Goal: Check status: Check status

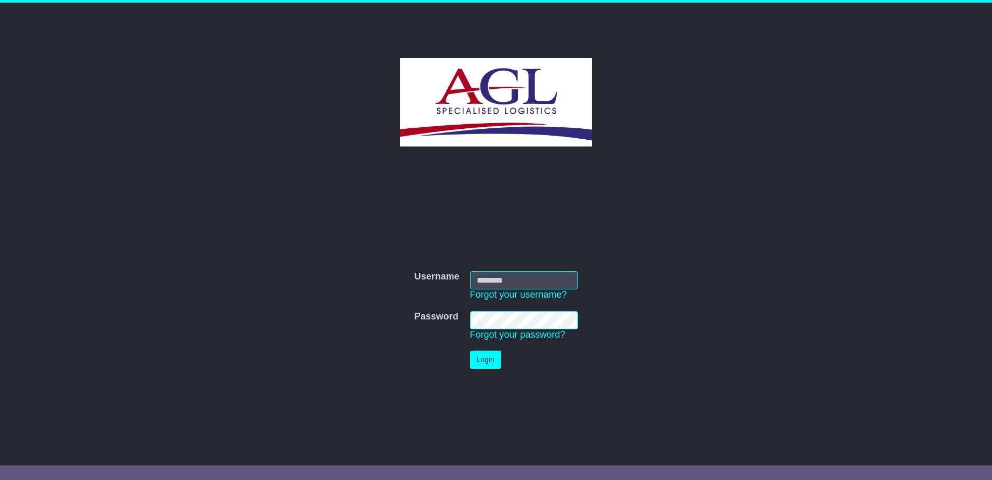
type input "**********"
click at [483, 359] on button "Login" at bounding box center [485, 359] width 31 height 18
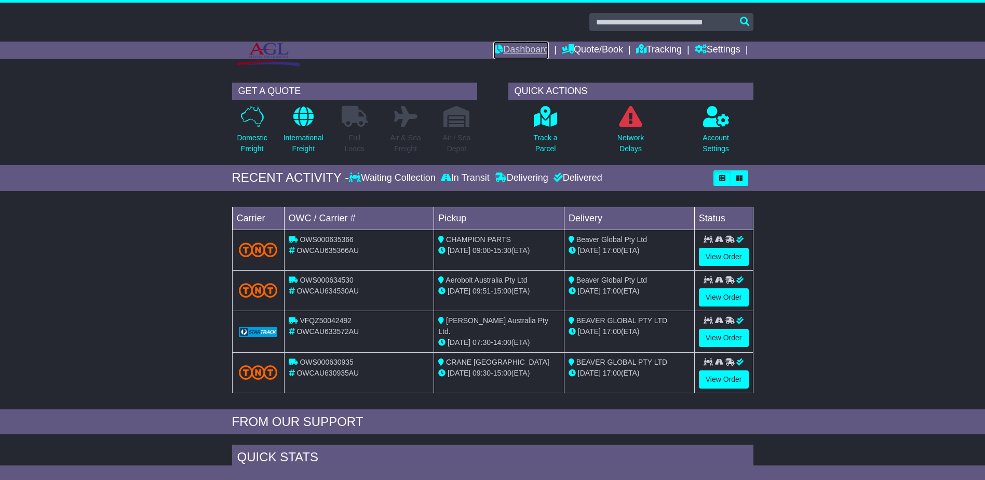
click at [507, 51] on link "Dashboard" at bounding box center [521, 51] width 56 height 18
click at [711, 117] on icon at bounding box center [716, 116] width 26 height 21
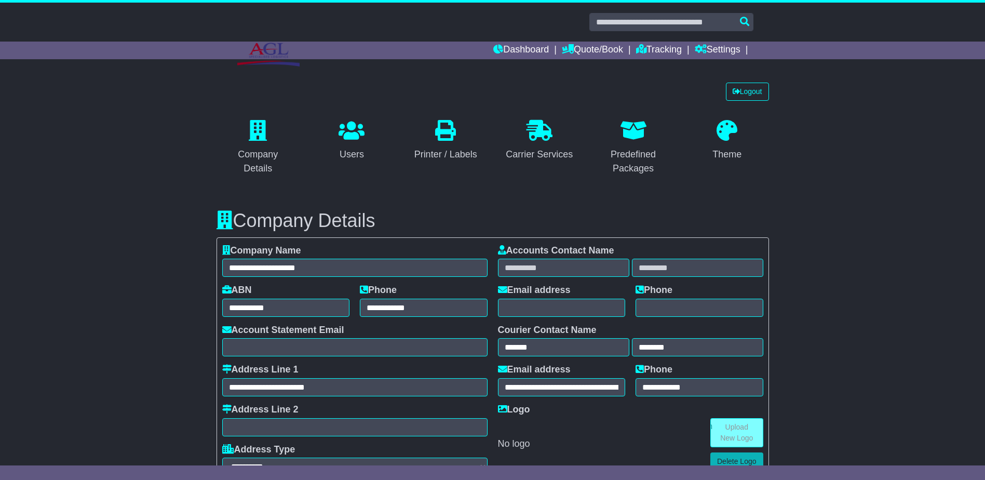
select select "**********"
select select "**"
click at [510, 48] on link "Dashboard" at bounding box center [521, 51] width 56 height 18
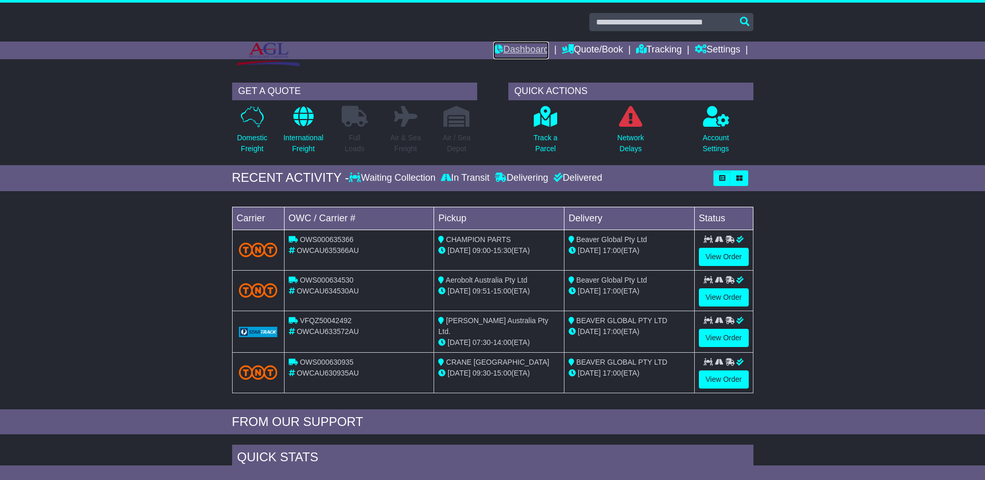
click at [521, 53] on link "Dashboard" at bounding box center [521, 51] width 56 height 18
click at [721, 339] on link "View Order" at bounding box center [724, 338] width 50 height 18
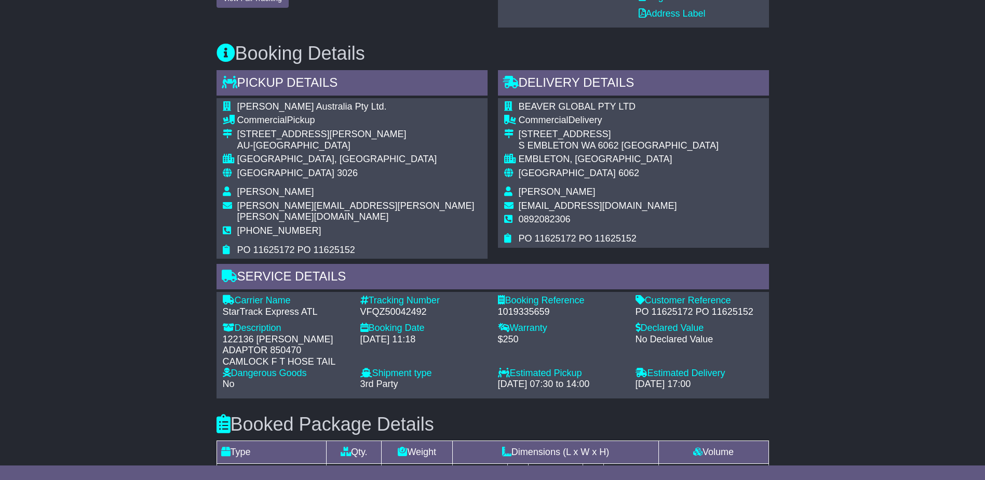
scroll to position [202, 0]
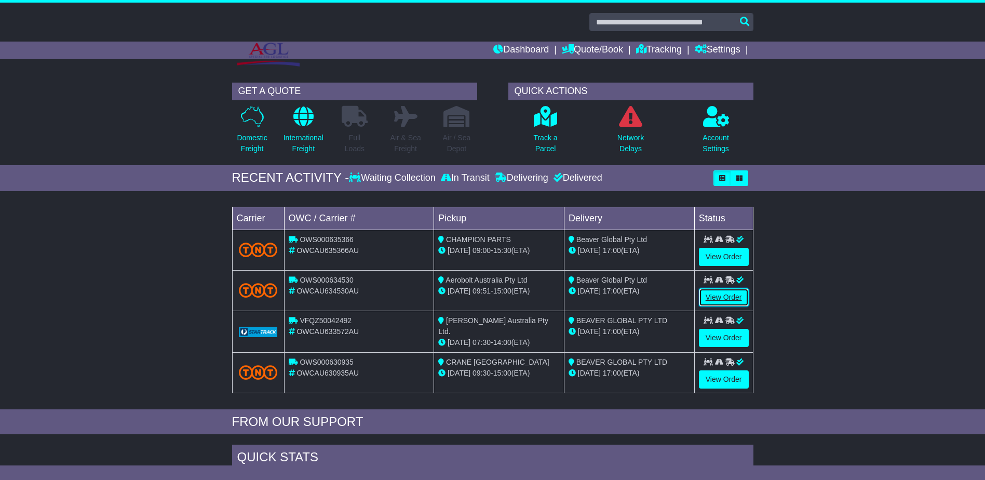
click at [721, 295] on link "View Order" at bounding box center [724, 297] width 50 height 18
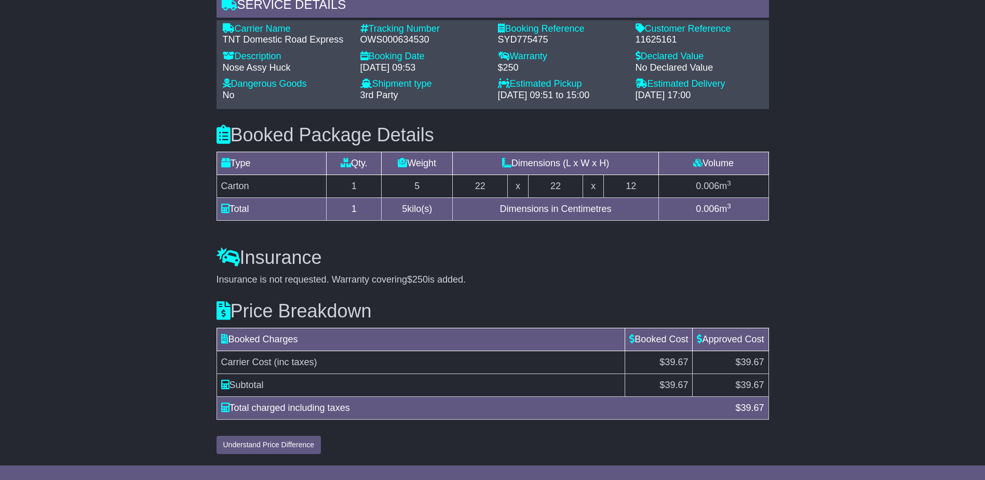
scroll to position [689, 0]
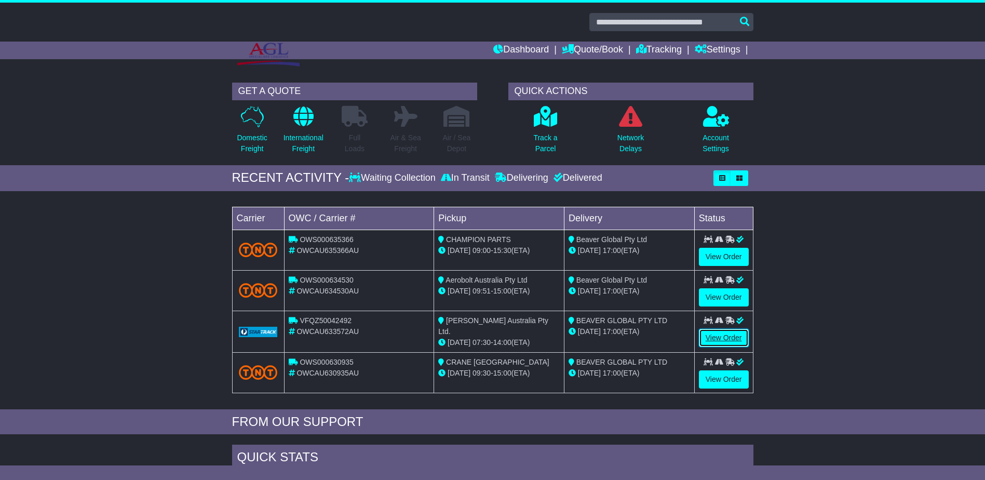
click at [722, 335] on link "View Order" at bounding box center [724, 338] width 50 height 18
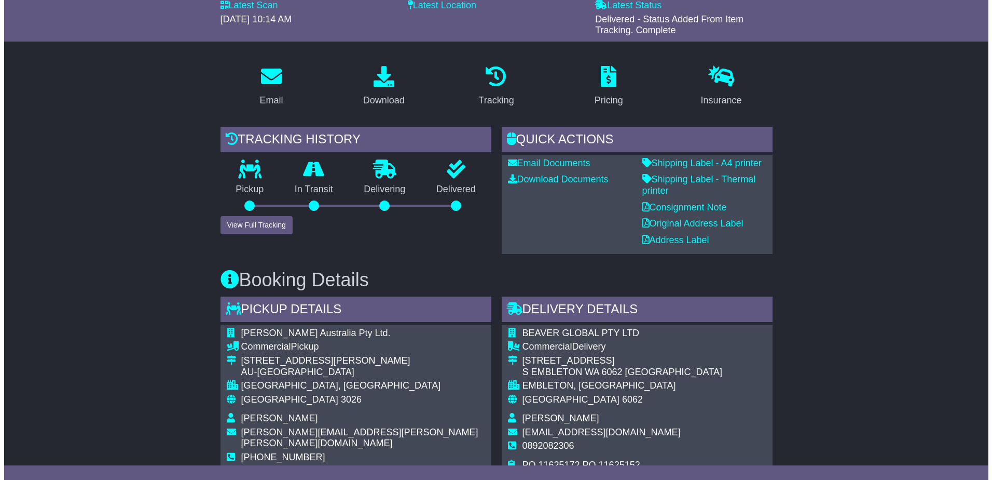
scroll to position [156, 0]
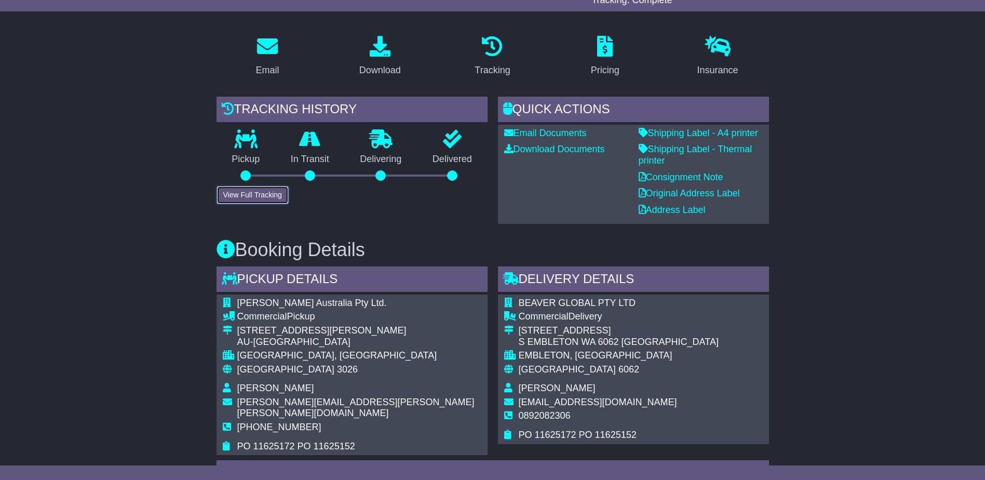
click at [262, 196] on button "View Full Tracking" at bounding box center [252, 195] width 72 height 18
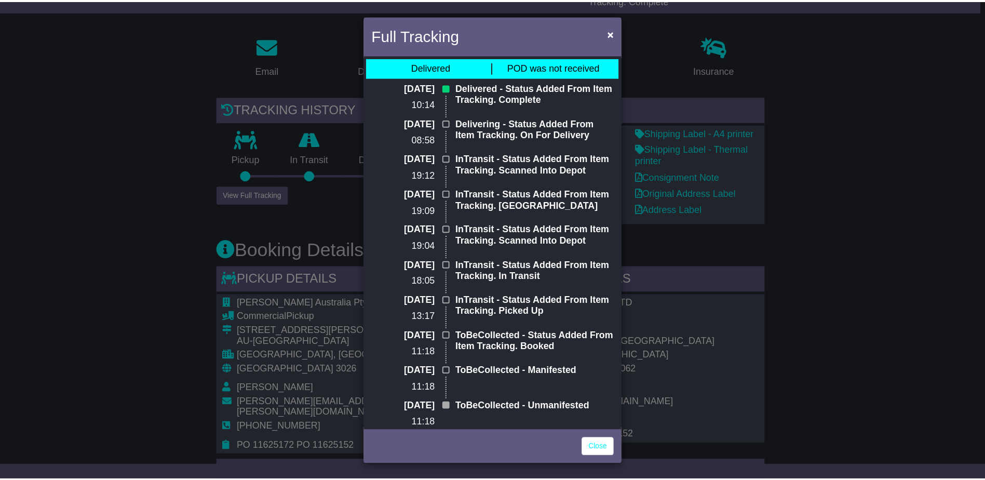
scroll to position [0, 0]
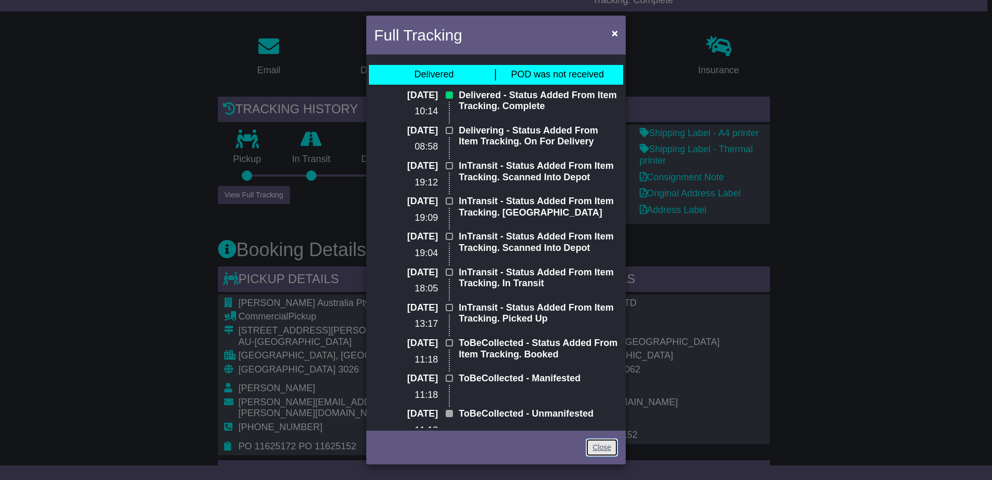
click at [605, 454] on link "Close" at bounding box center [602, 447] width 32 height 18
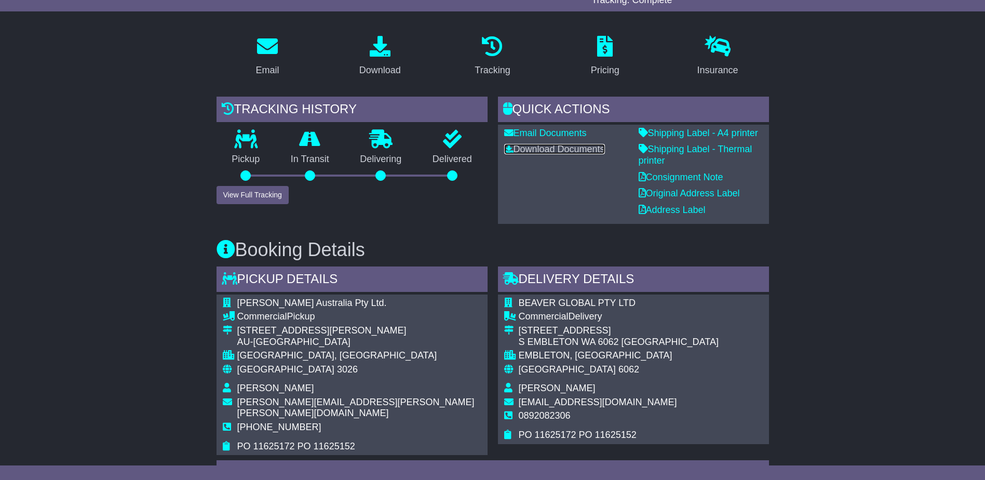
click at [552, 145] on link "Download Documents" at bounding box center [554, 149] width 101 height 10
